Goal: Share content

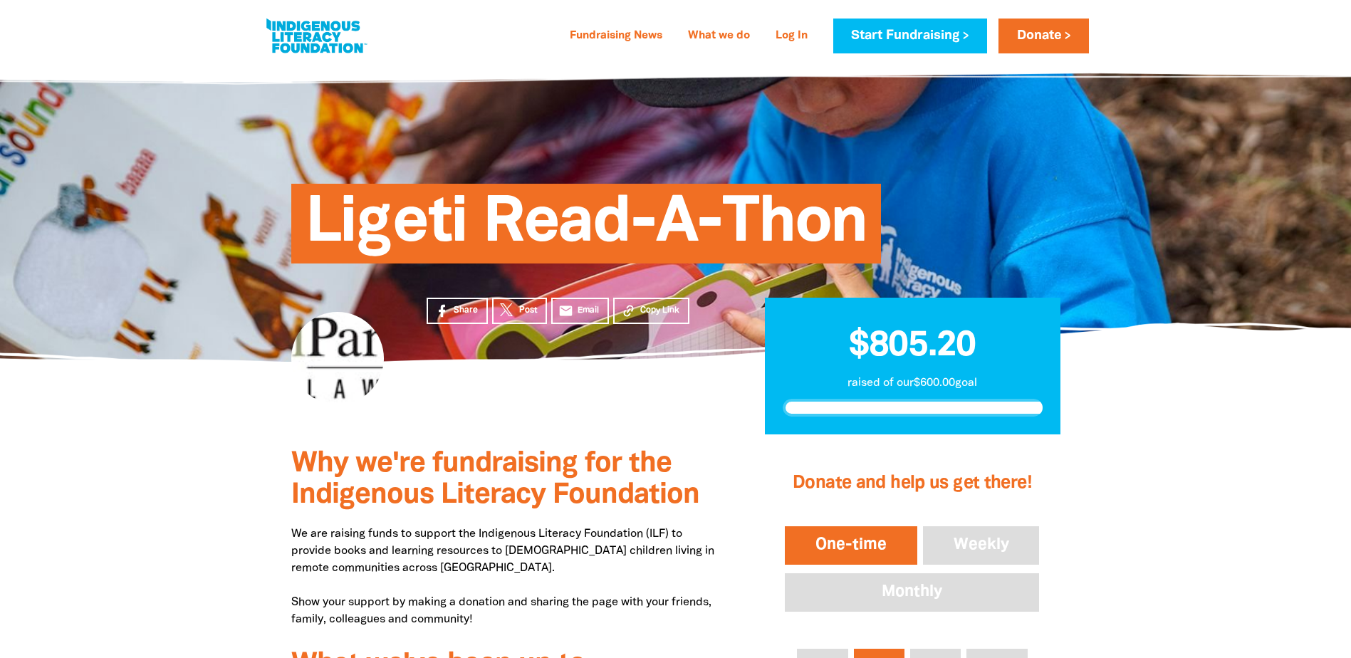
click at [165, 433] on section "Share Post email Email Copy Link $805.20 raised of our $600.00 goal" at bounding box center [675, 398] width 1351 height 73
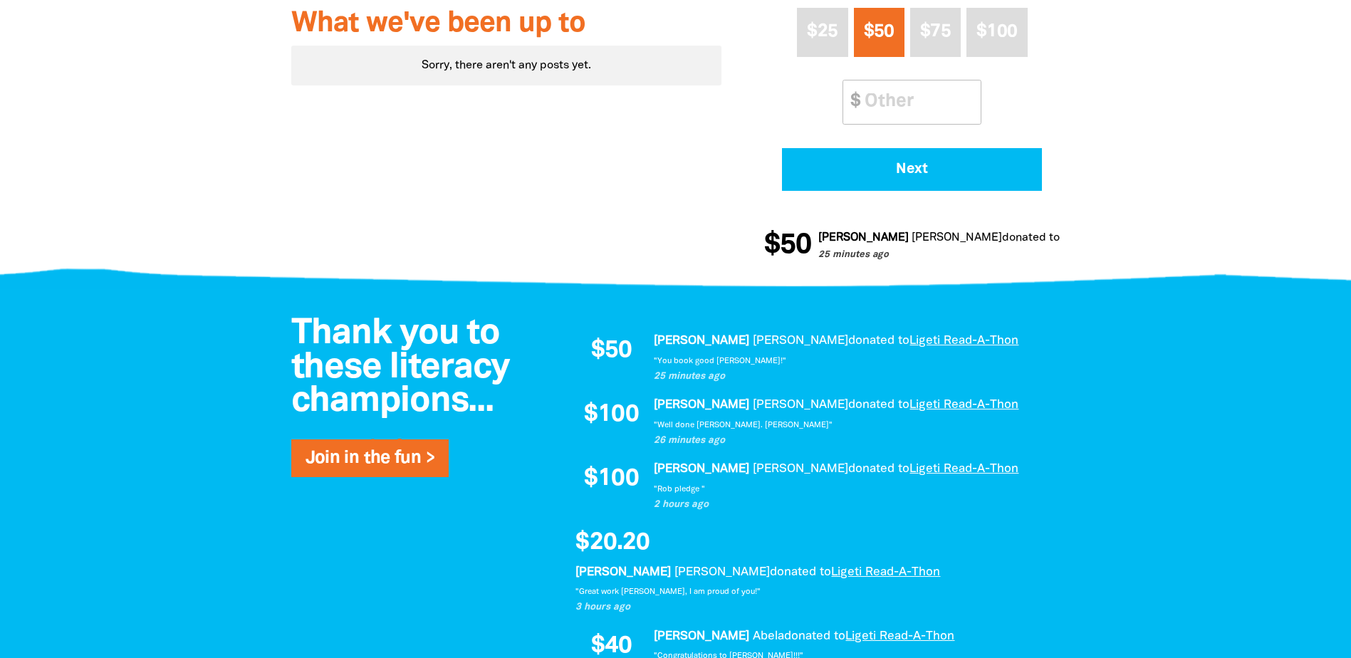
click at [204, 237] on div at bounding box center [675, 37] width 1351 height 489
click at [154, 261] on div at bounding box center [675, 265] width 1351 height 55
click at [181, 277] on div at bounding box center [675, 265] width 1351 height 55
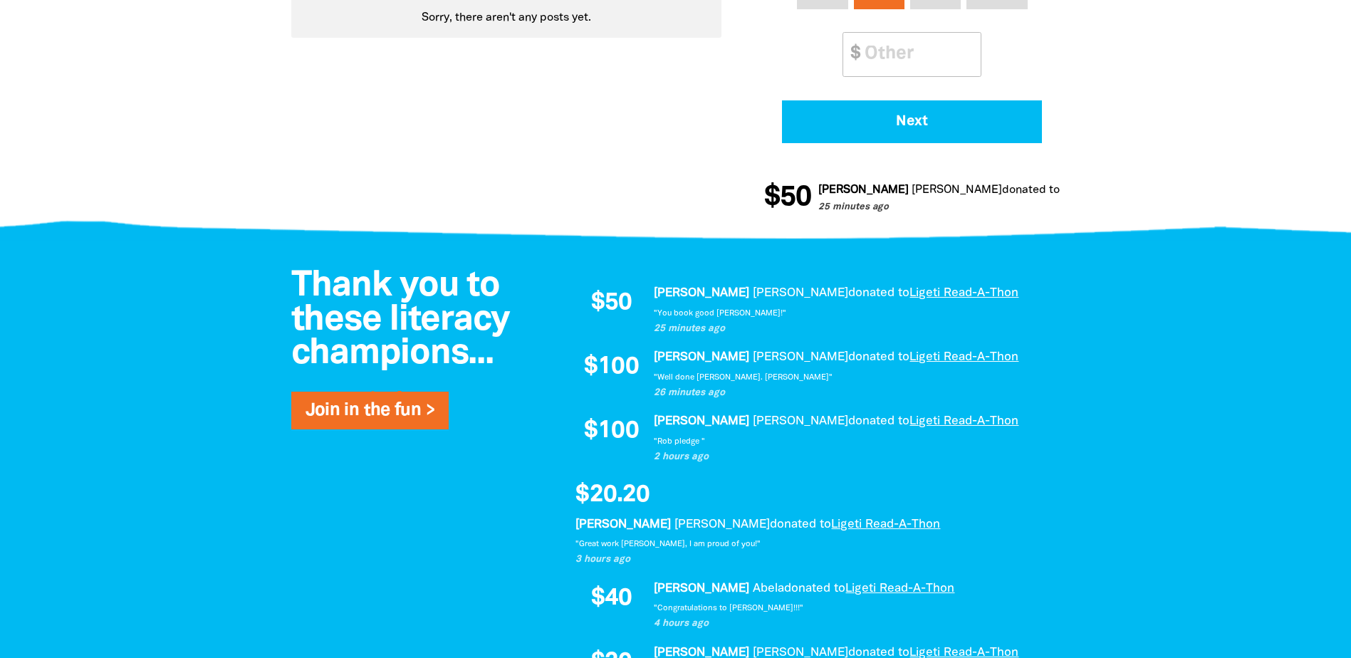
scroll to position [783, 0]
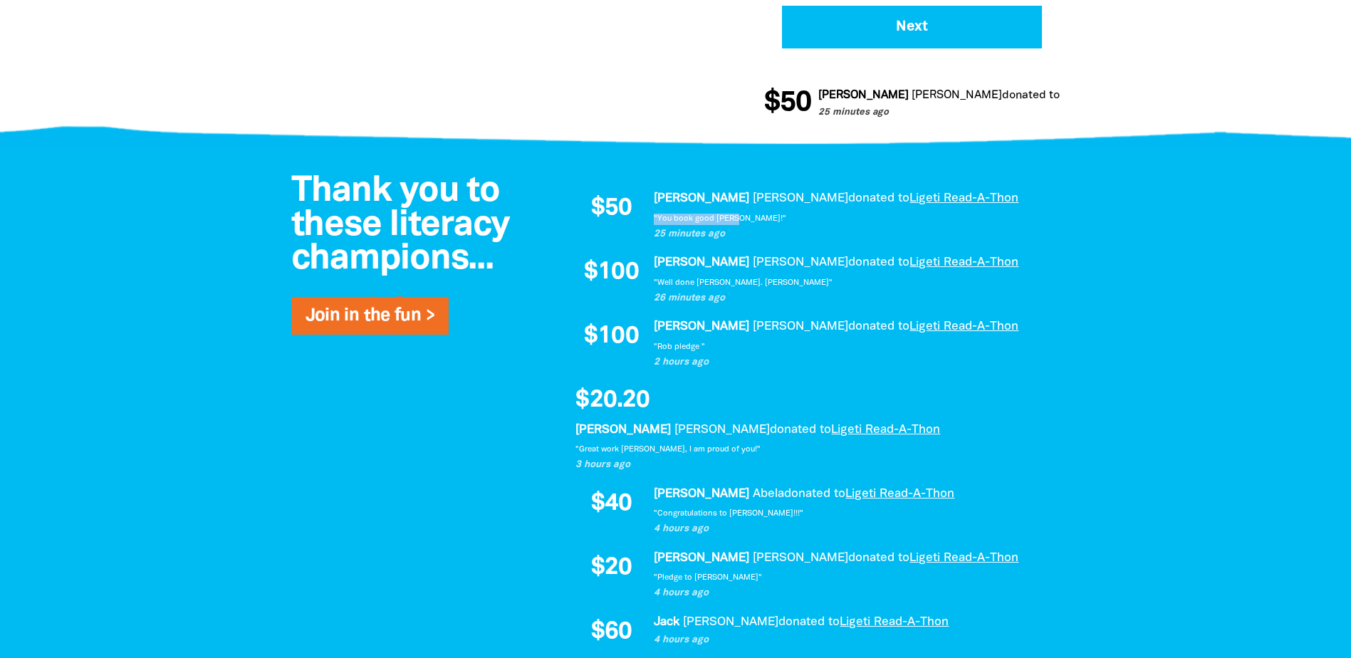
drag, startPoint x: 654, startPoint y: 218, endPoint x: 753, endPoint y: 219, distance: 99.0
click at [753, 219] on p ""You book good [PERSON_NAME]!"" at bounding box center [850, 219] width 392 height 11
click at [177, 285] on div at bounding box center [675, 535] width 1351 height 776
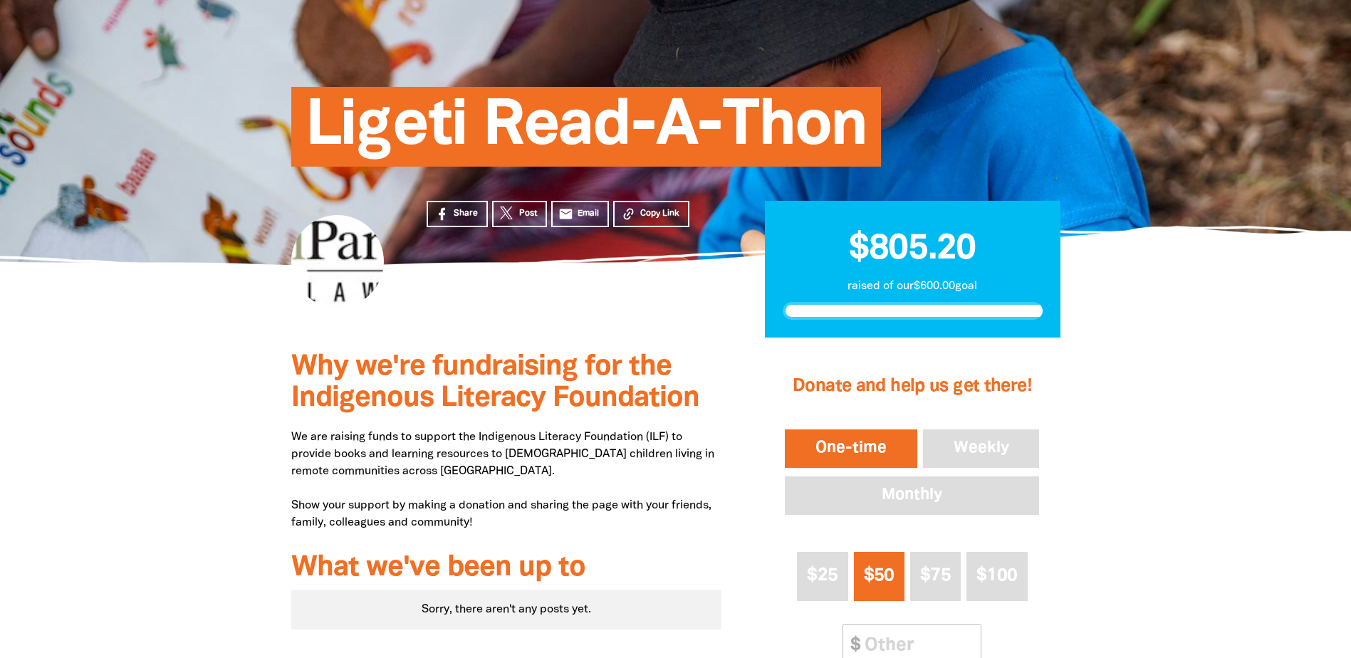
scroll to position [71, 0]
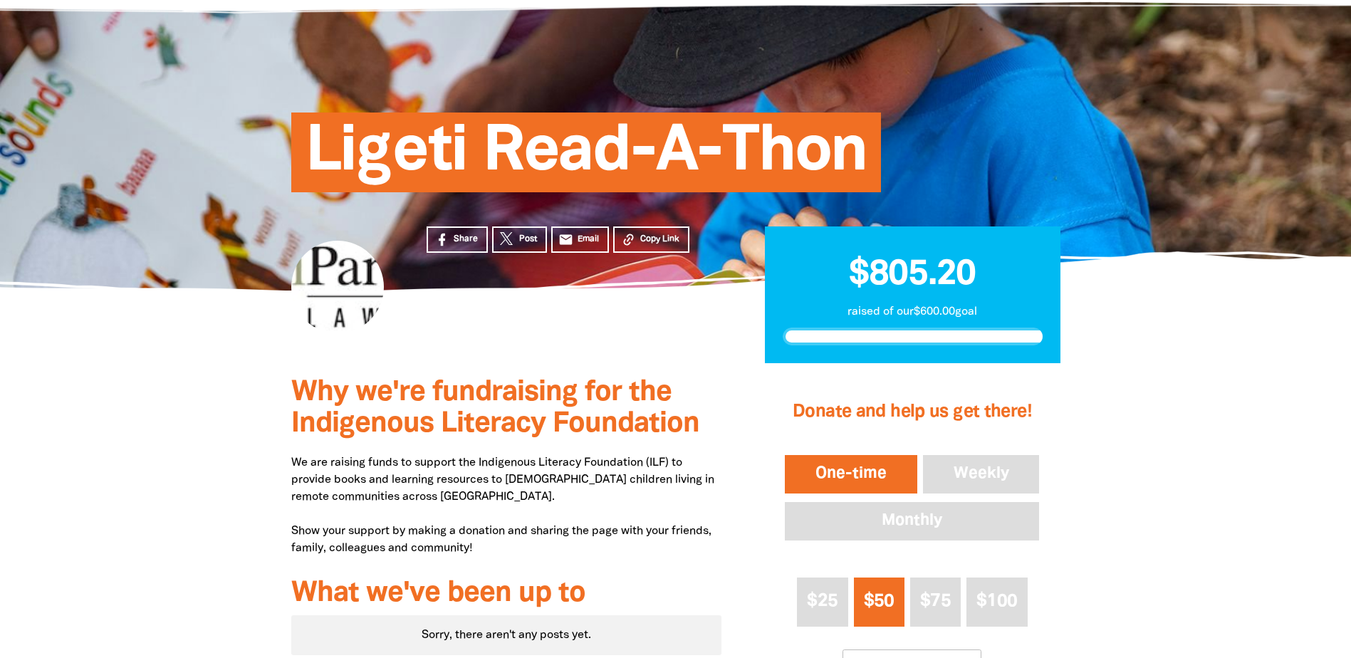
click at [201, 337] on section "Share Post email Email Copy Link $805.20 raised of our $600.00 goal" at bounding box center [675, 327] width 1351 height 73
click at [199, 351] on section "Share Post email Email Copy Link $805.20 raised of our $600.00 goal" at bounding box center [675, 327] width 1351 height 73
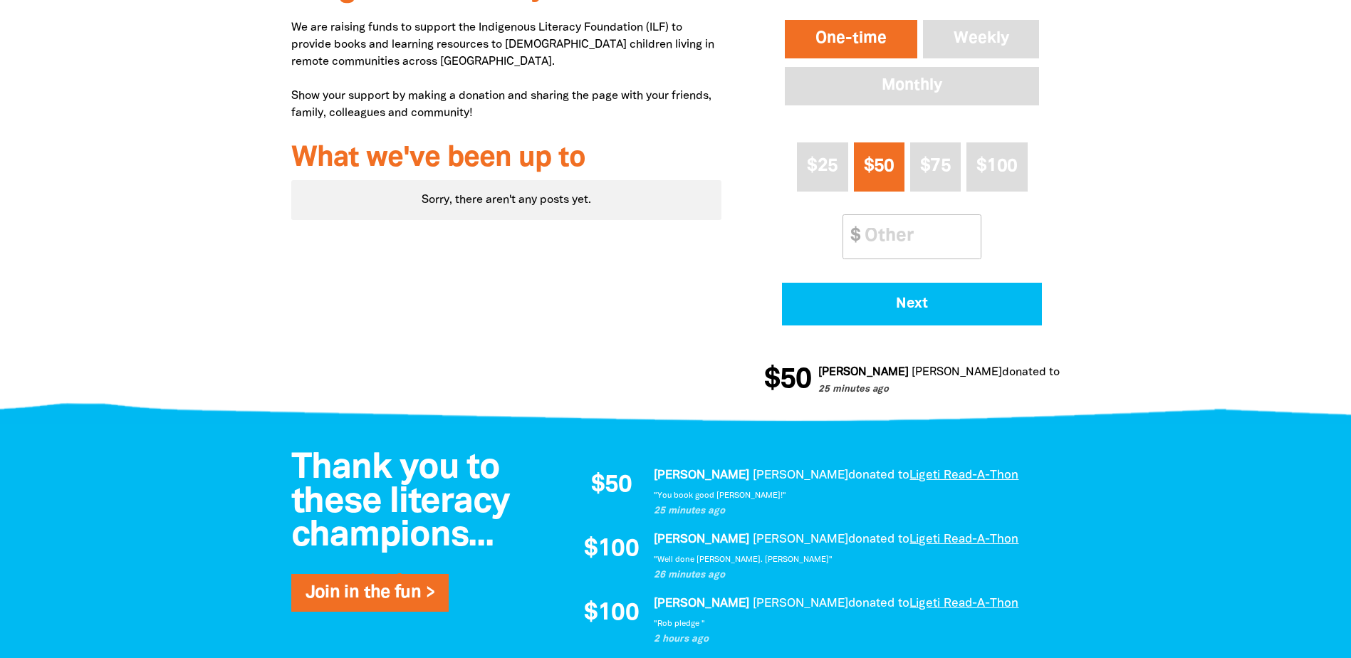
scroll to position [641, 0]
